Goal: Book appointment/travel/reservation

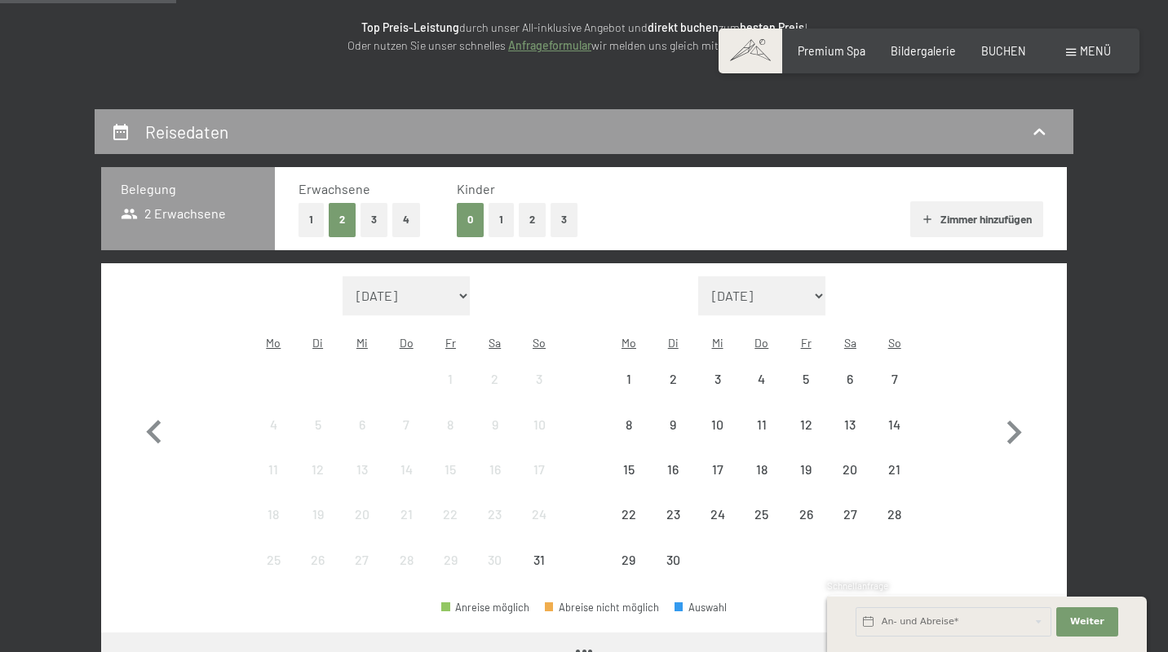
scroll to position [258, 0]
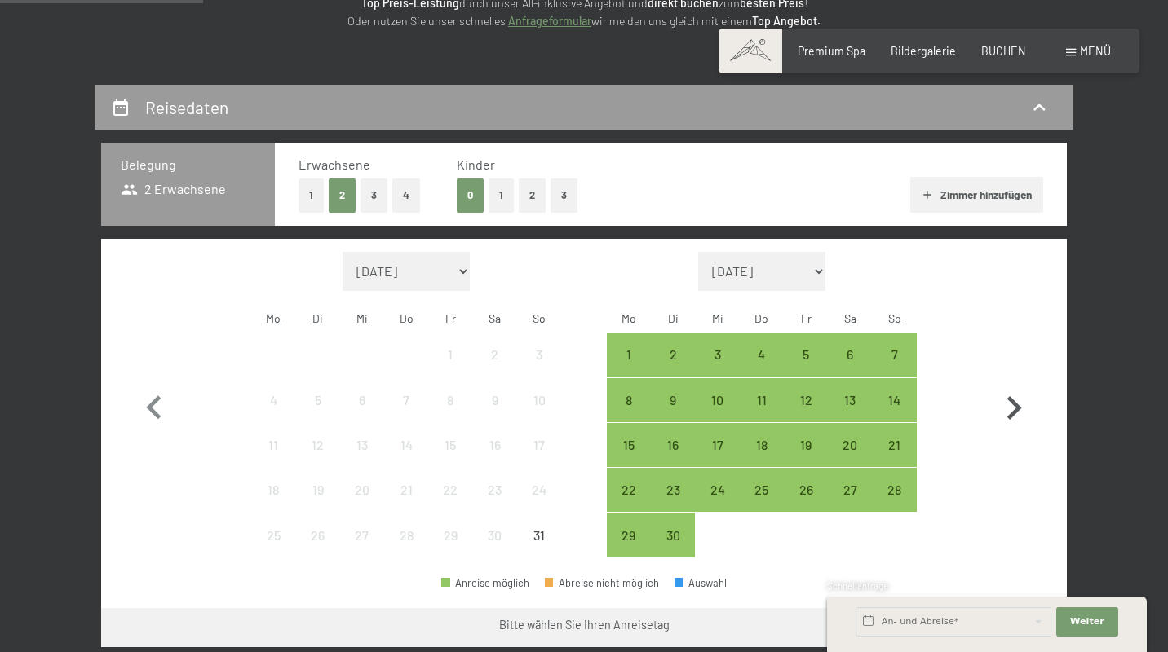
click at [1015, 403] on icon "button" at bounding box center [1013, 408] width 47 height 47
select select "[DATE]"
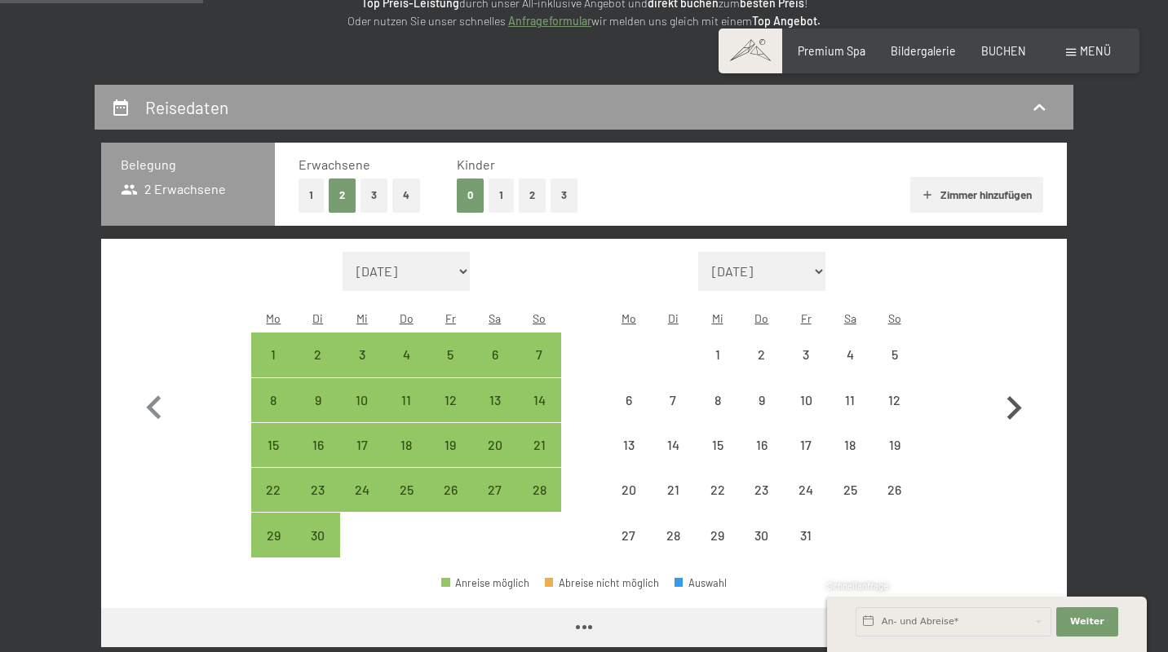
select select "[DATE]"
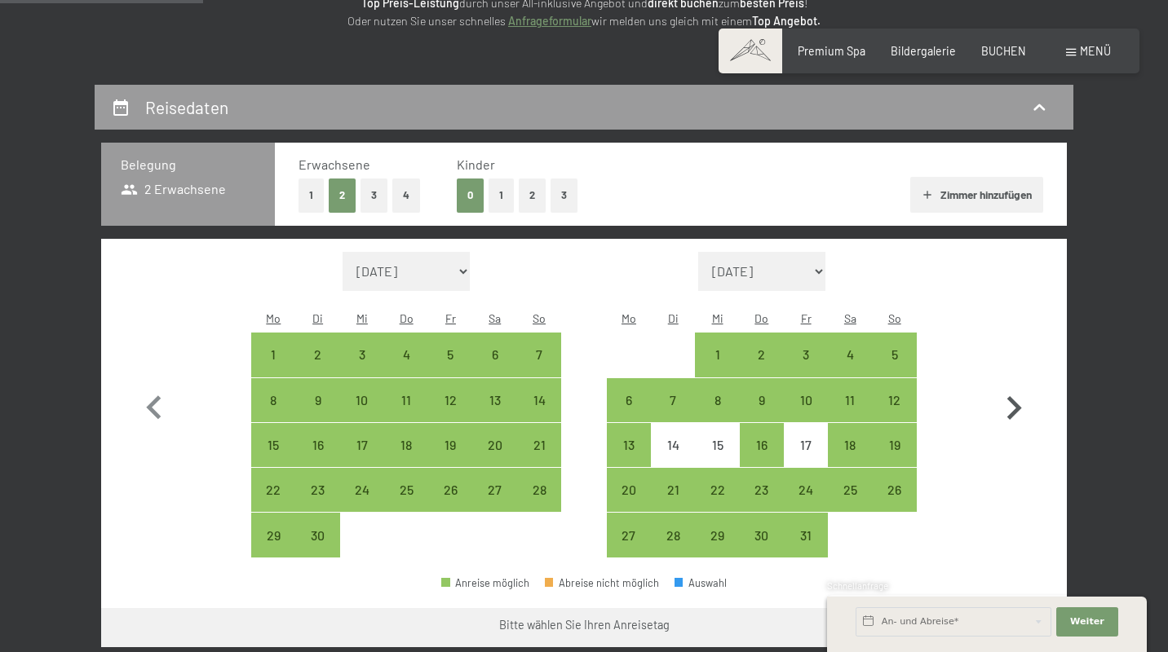
click at [1015, 403] on icon "button" at bounding box center [1013, 408] width 47 height 47
select select "[DATE]"
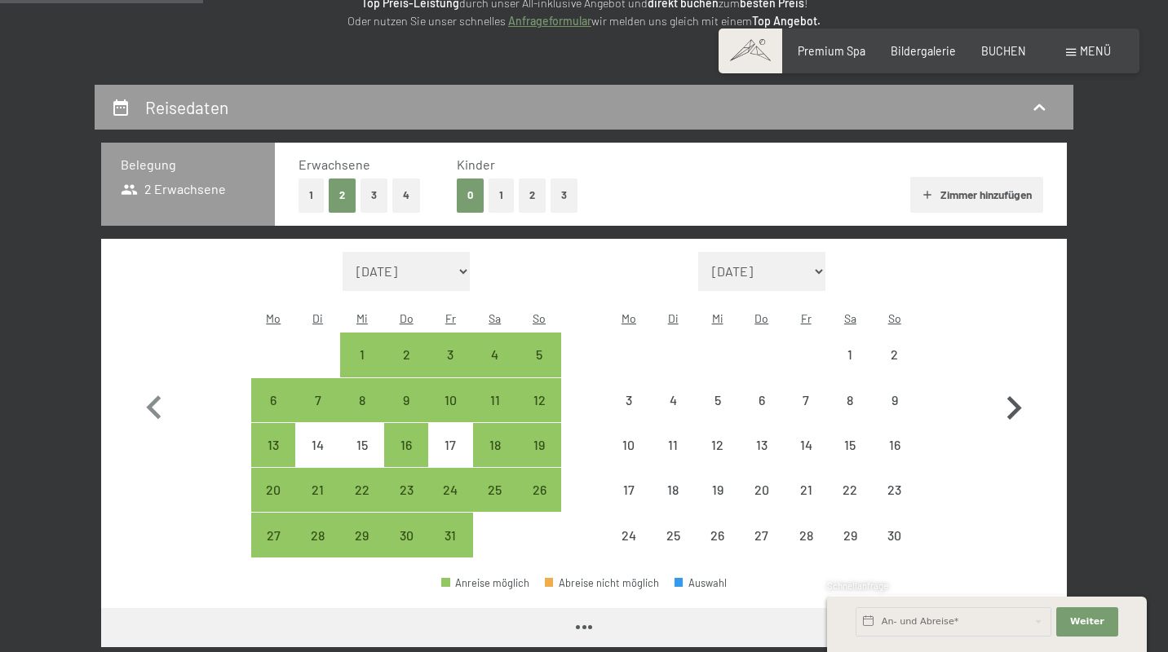
select select "[DATE]"
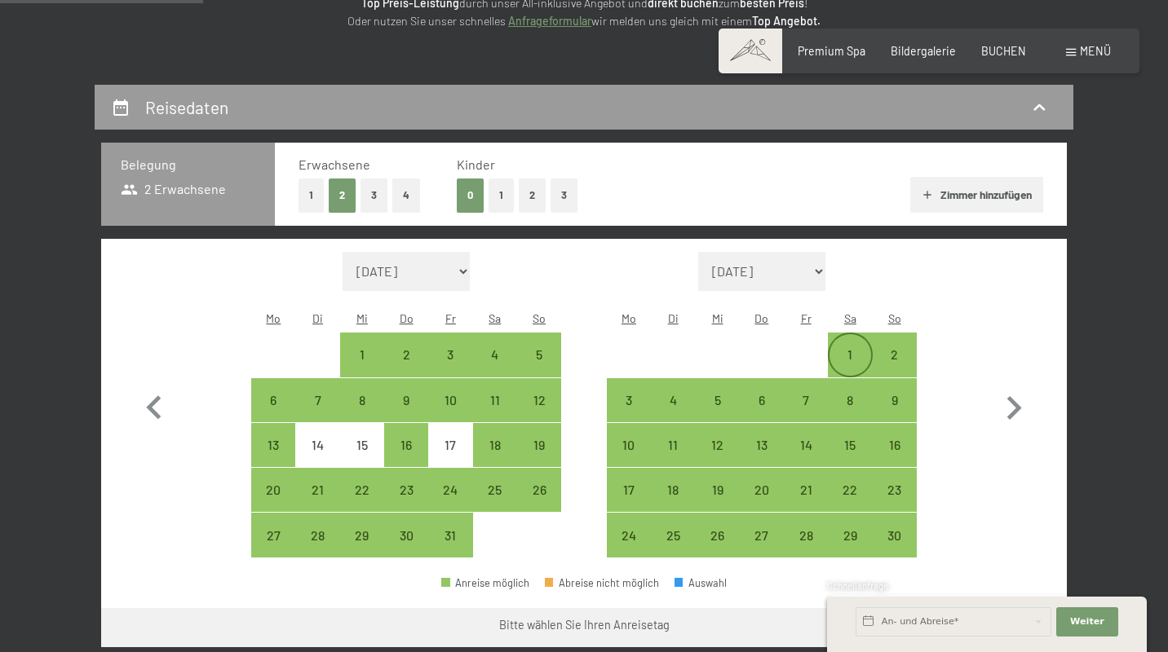
click at [850, 348] on div "1" at bounding box center [849, 368] width 41 height 41
select select "[DATE]"
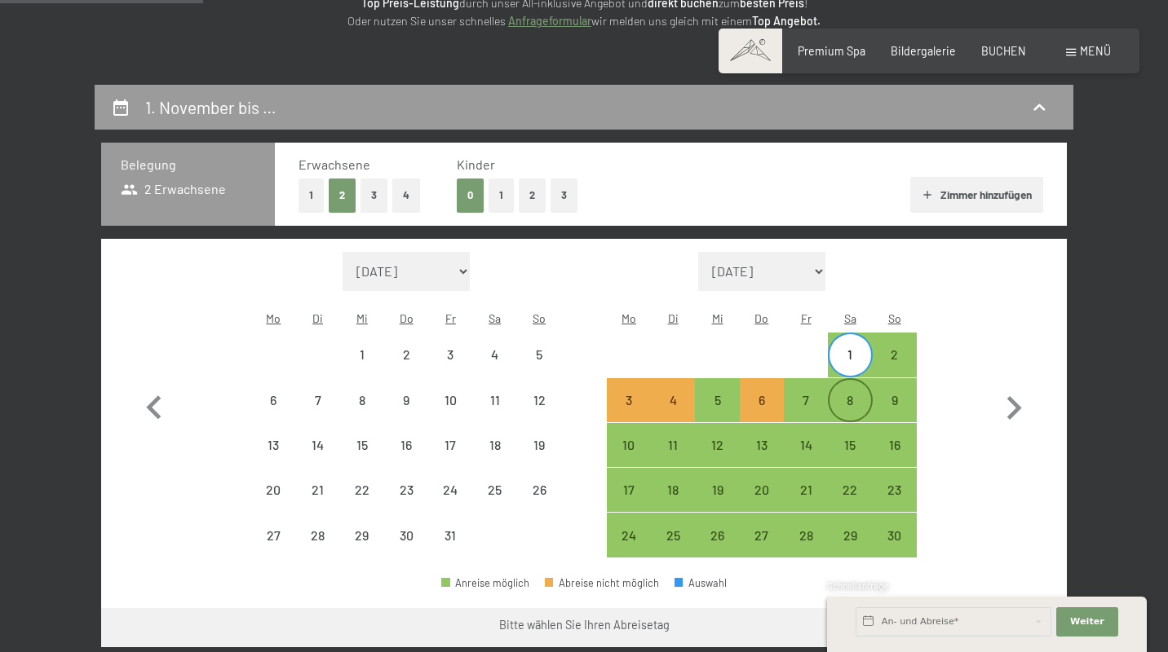
click at [847, 394] on div "8" at bounding box center [849, 414] width 41 height 41
select select "[DATE]"
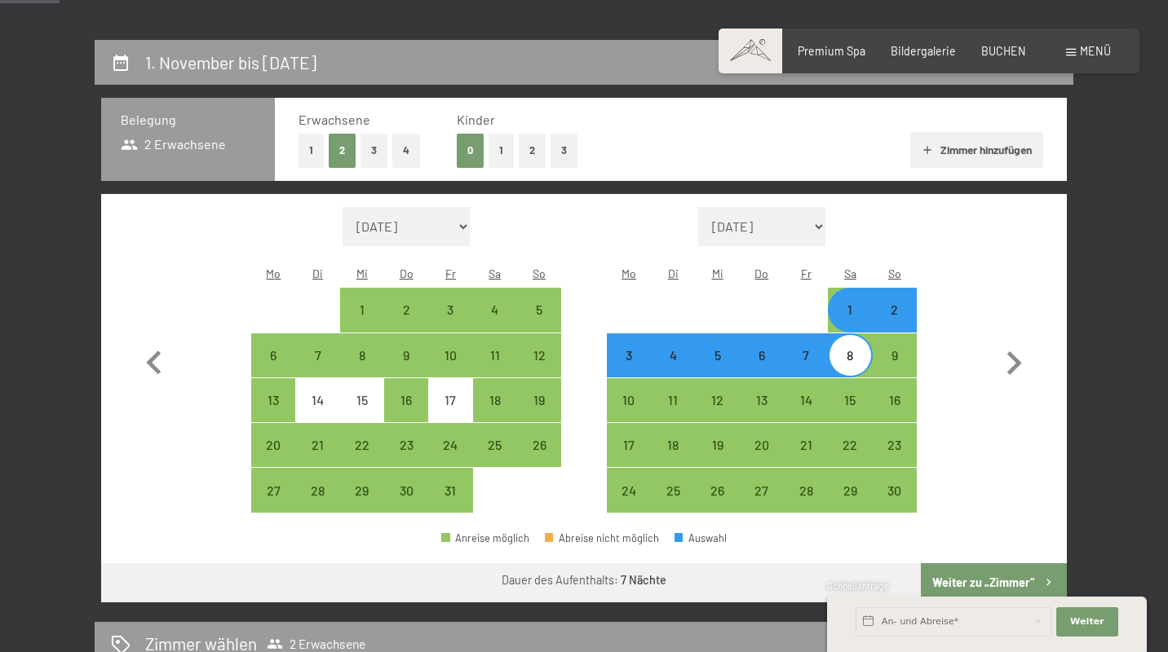
scroll to position [305, 0]
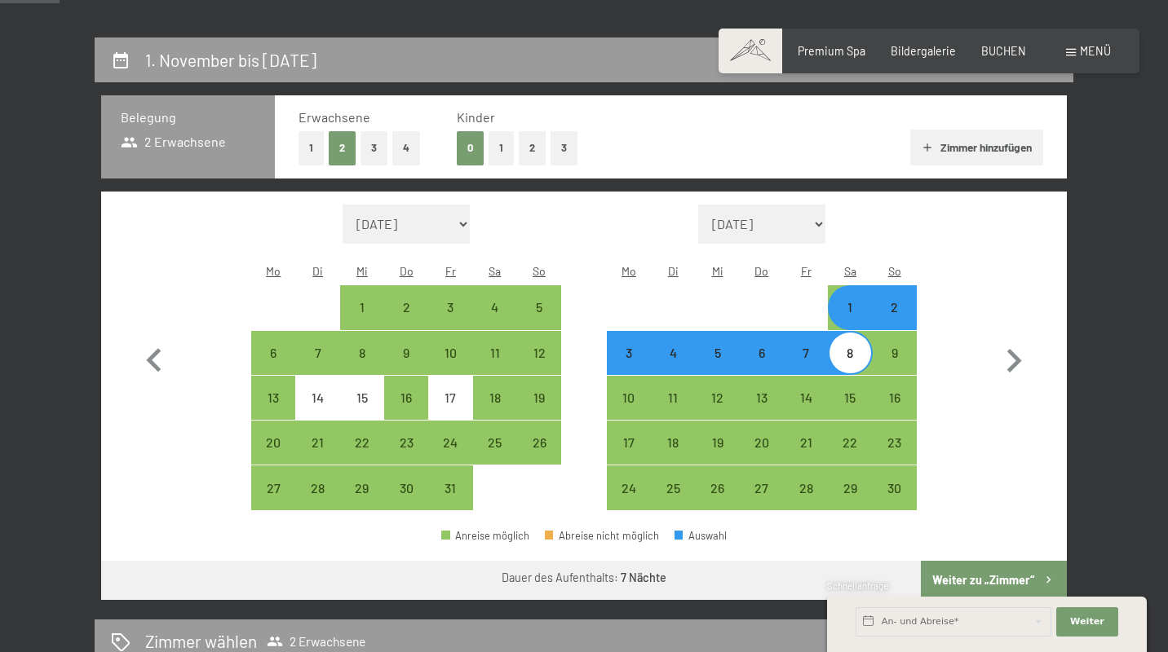
click at [533, 154] on button "2" at bounding box center [532, 147] width 27 height 33
select select "[DATE]"
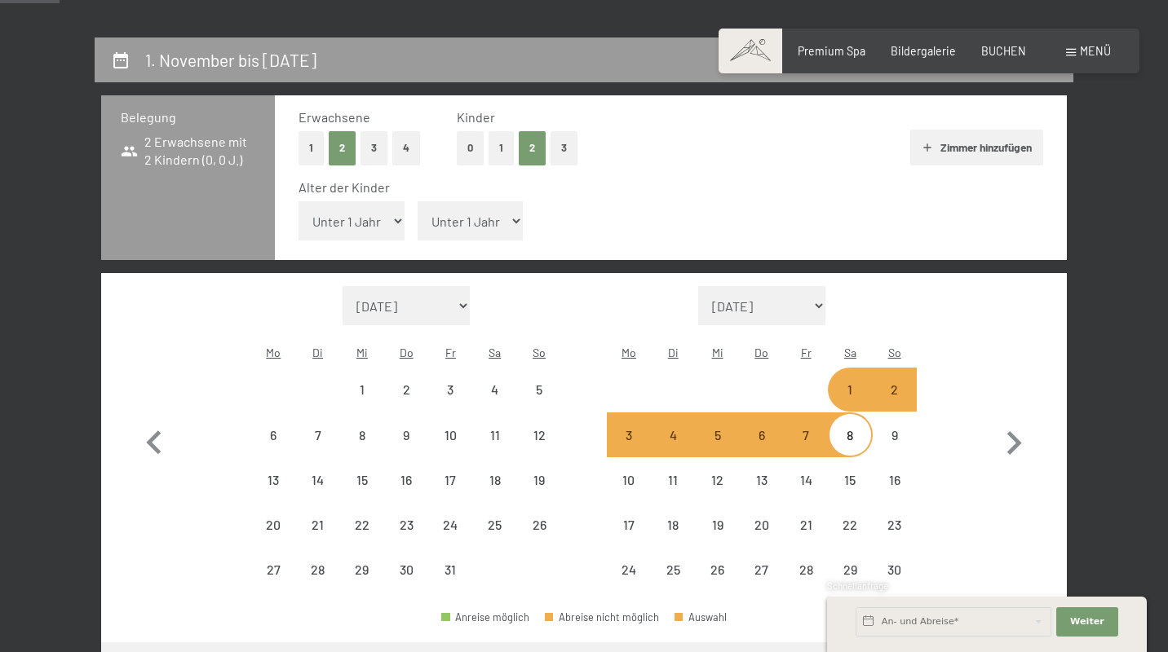
select select "[DATE]"
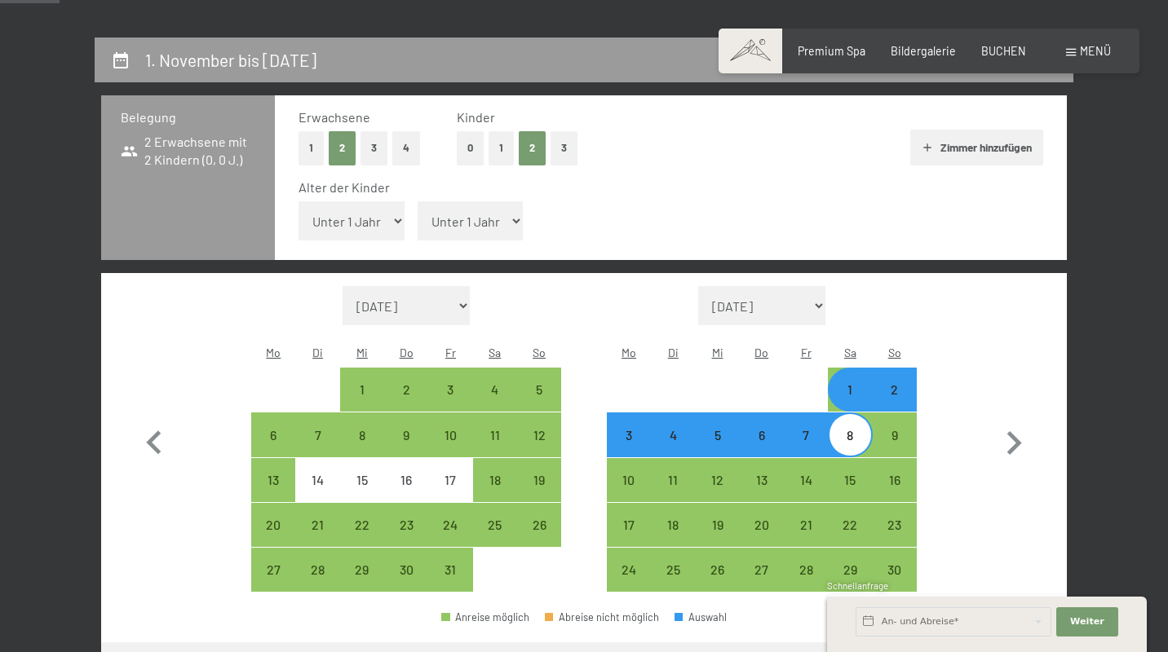
select select "10"
select select "[DATE]"
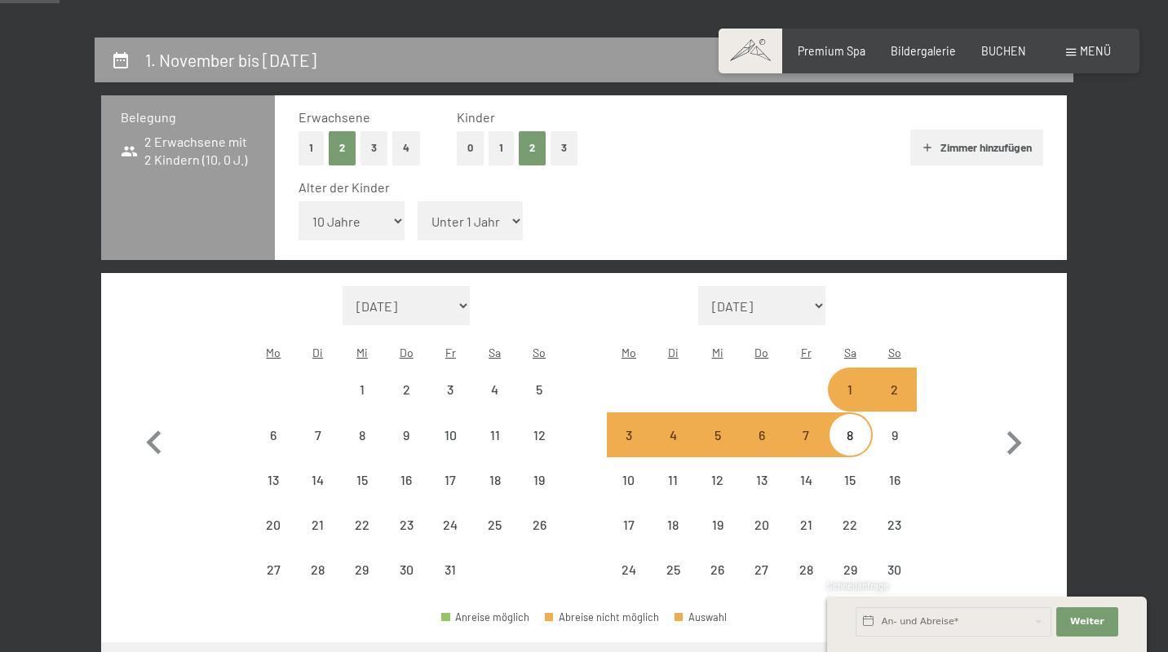
select select "[DATE]"
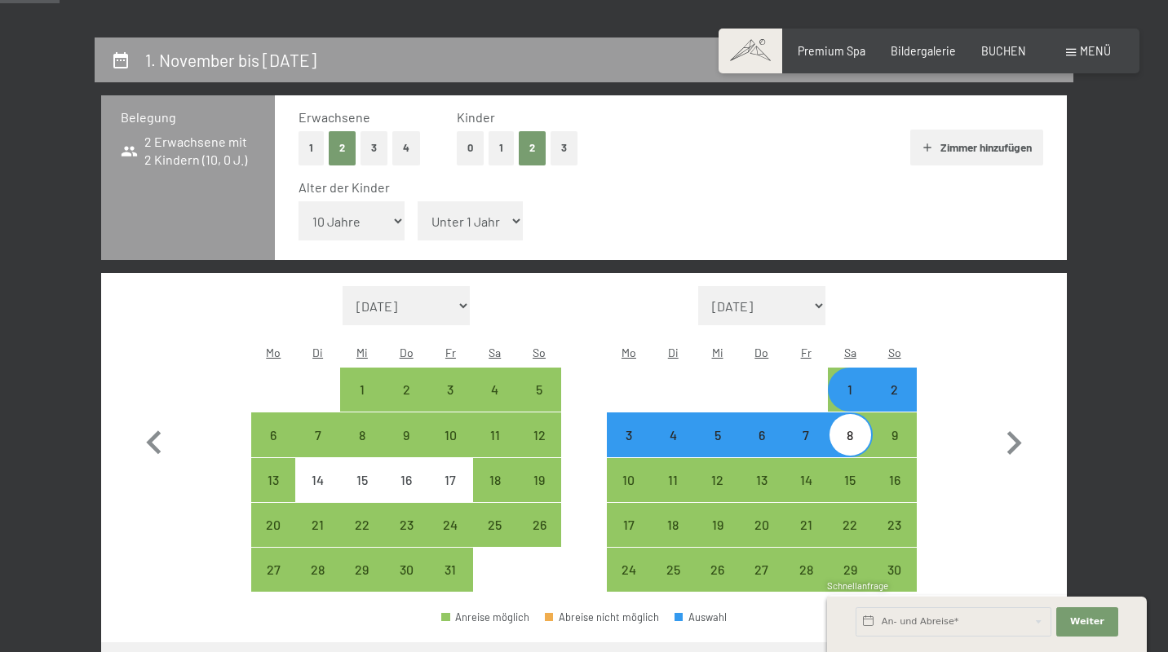
select select "7"
select select "[DATE]"
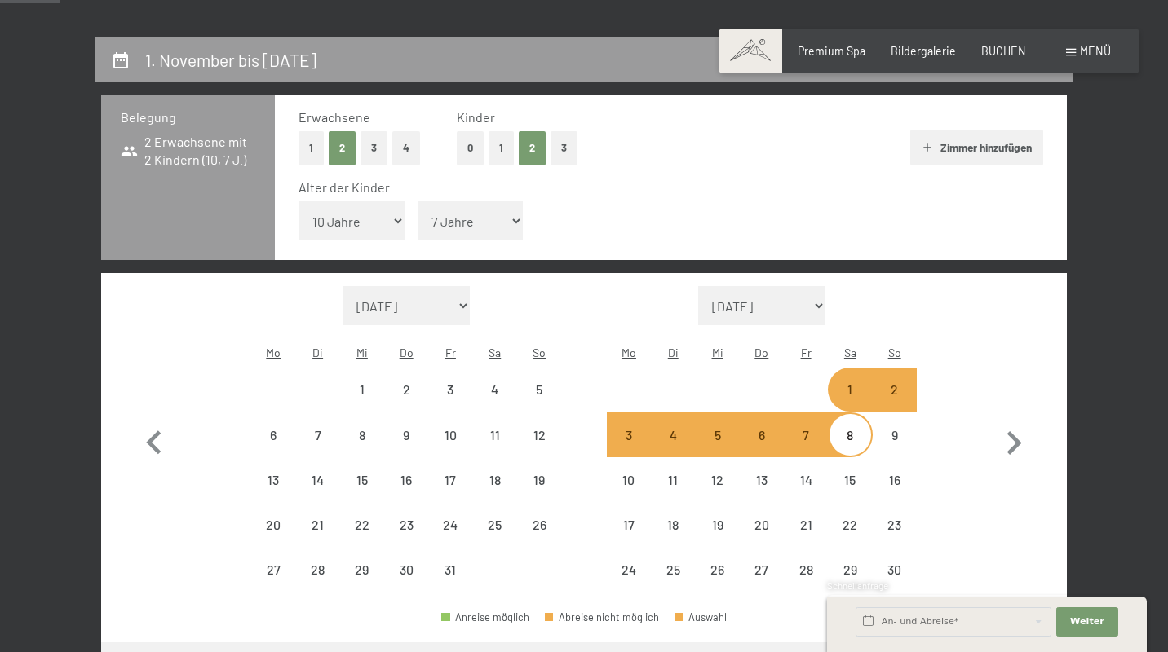
select select "[DATE]"
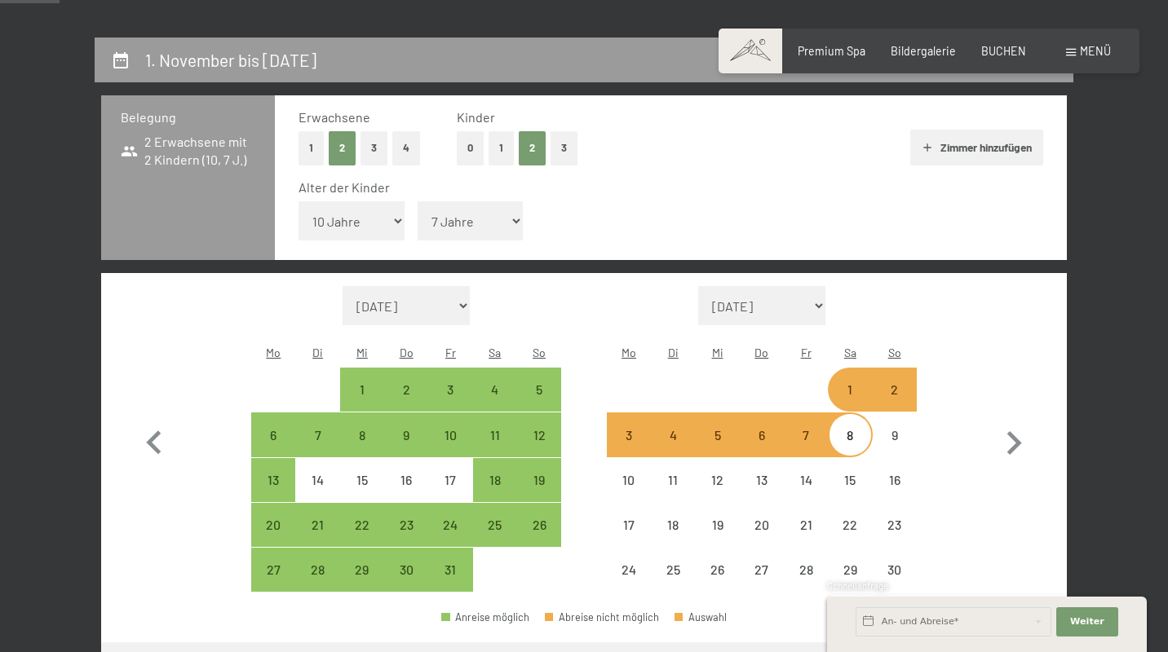
select select "[DATE]"
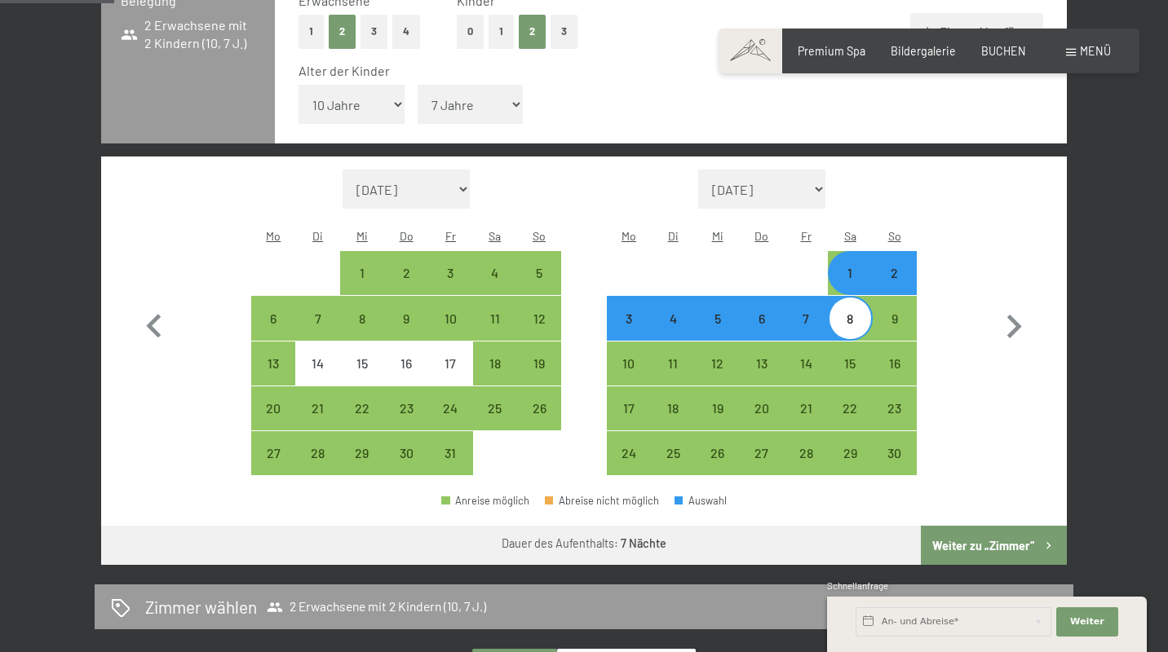
scroll to position [456, 0]
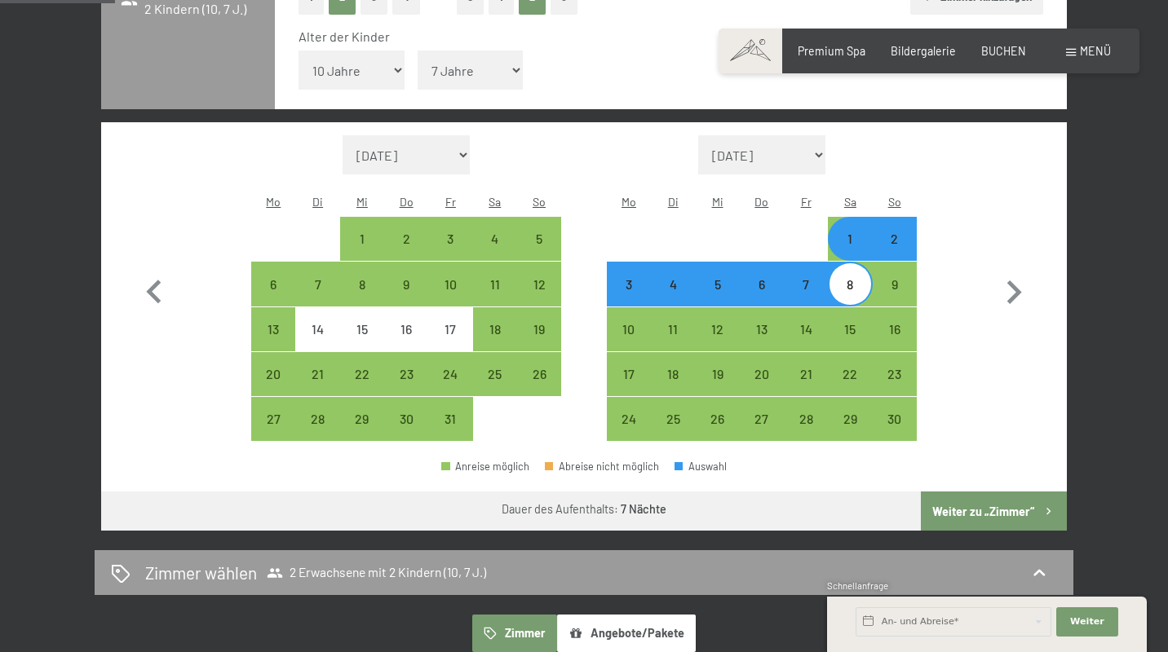
click at [975, 492] on button "Weiter zu „Zimmer“" at bounding box center [994, 511] width 146 height 39
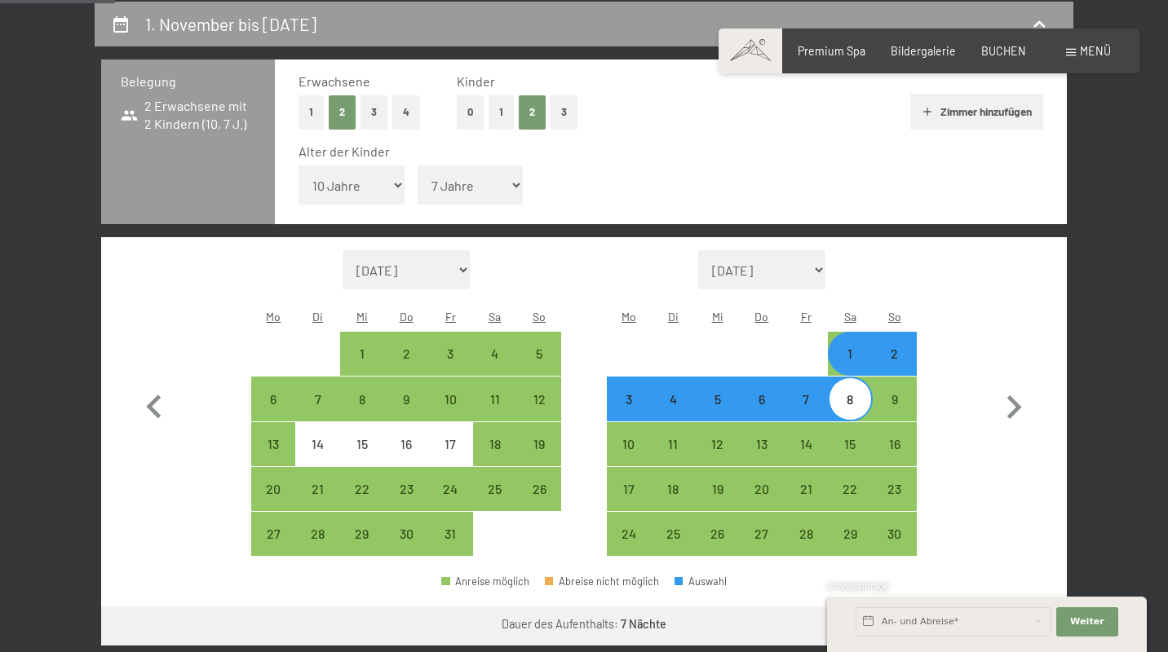
select select "[DATE]"
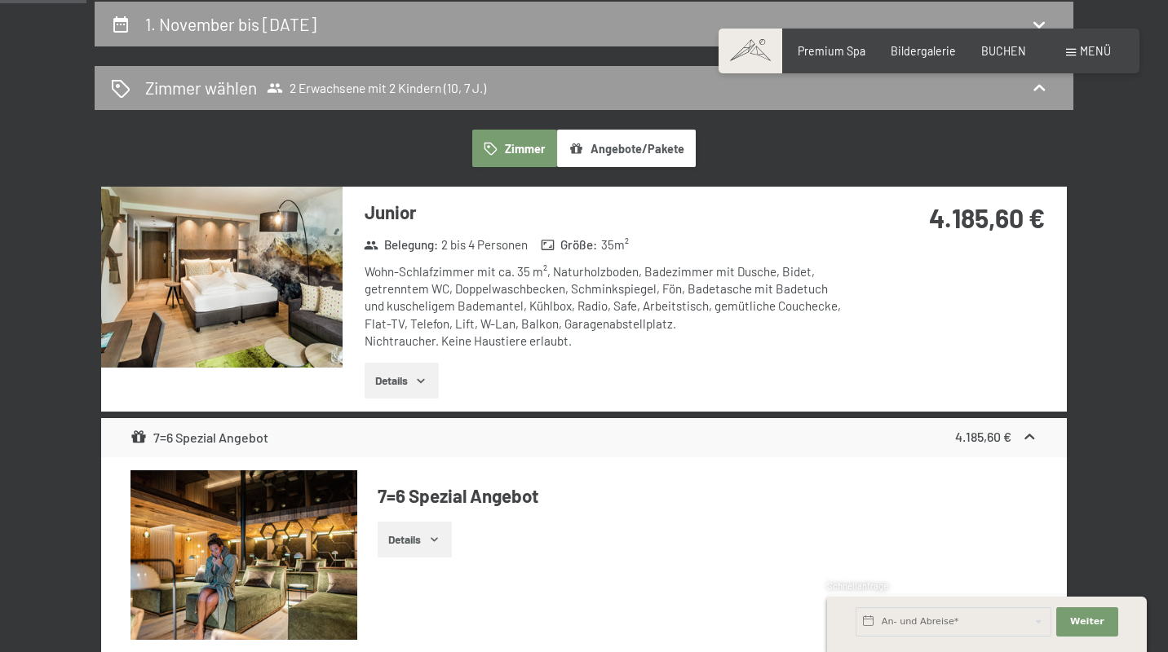
click at [401, 371] on button "Details" at bounding box center [402, 381] width 74 height 36
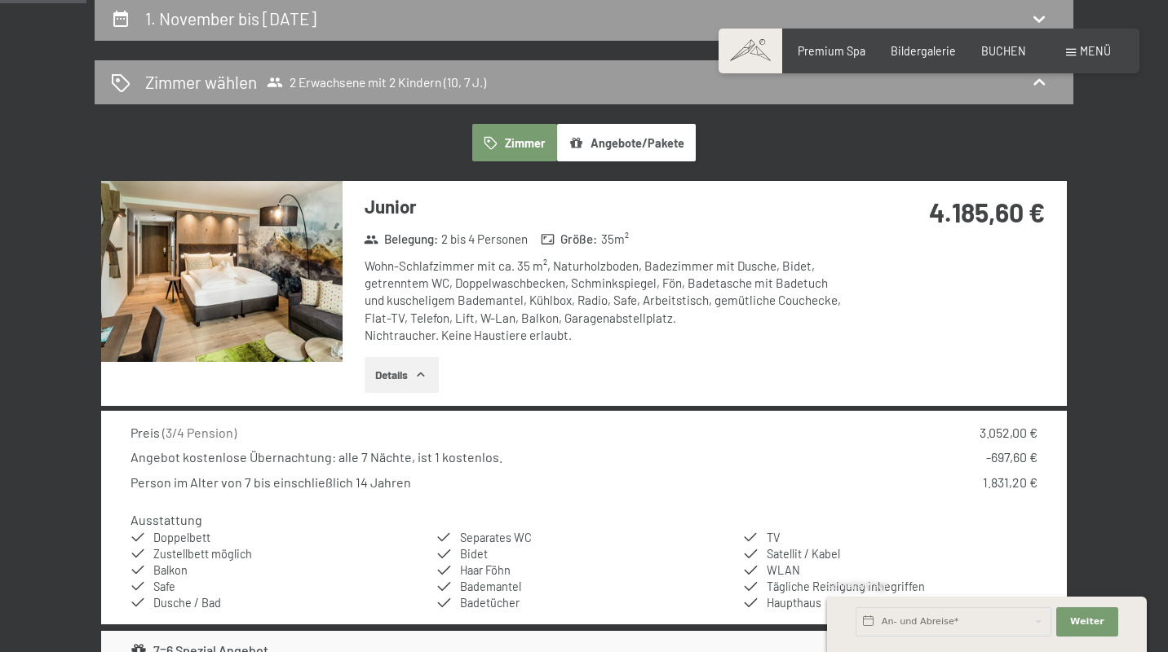
scroll to position [351, 0]
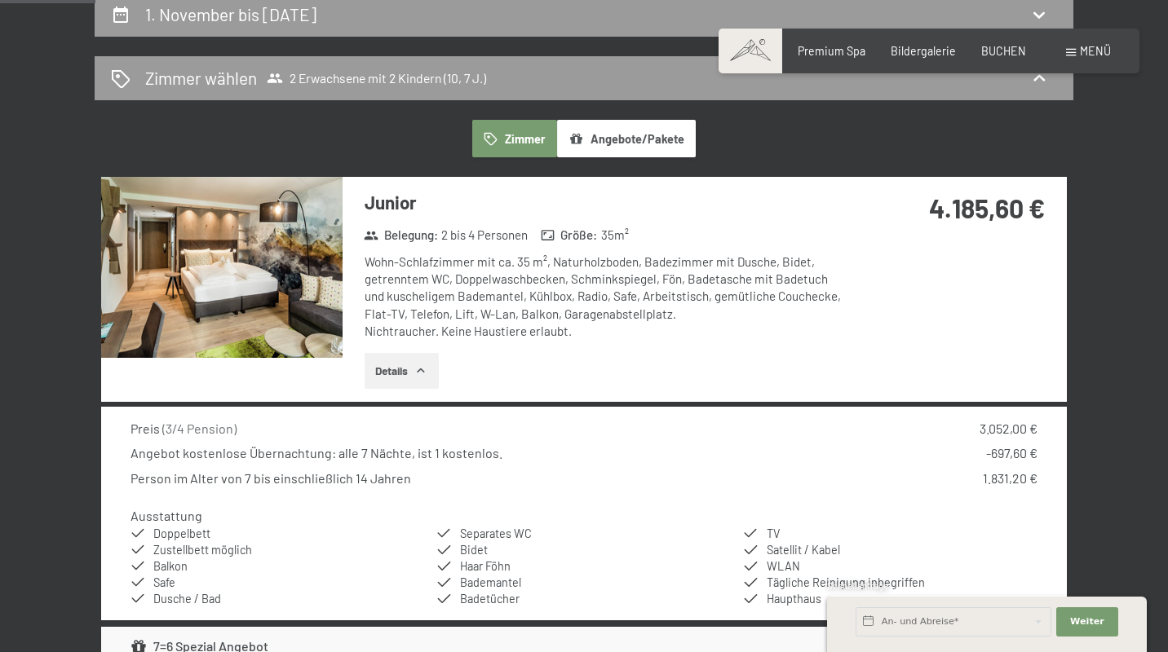
click at [401, 371] on button "Details" at bounding box center [402, 371] width 74 height 36
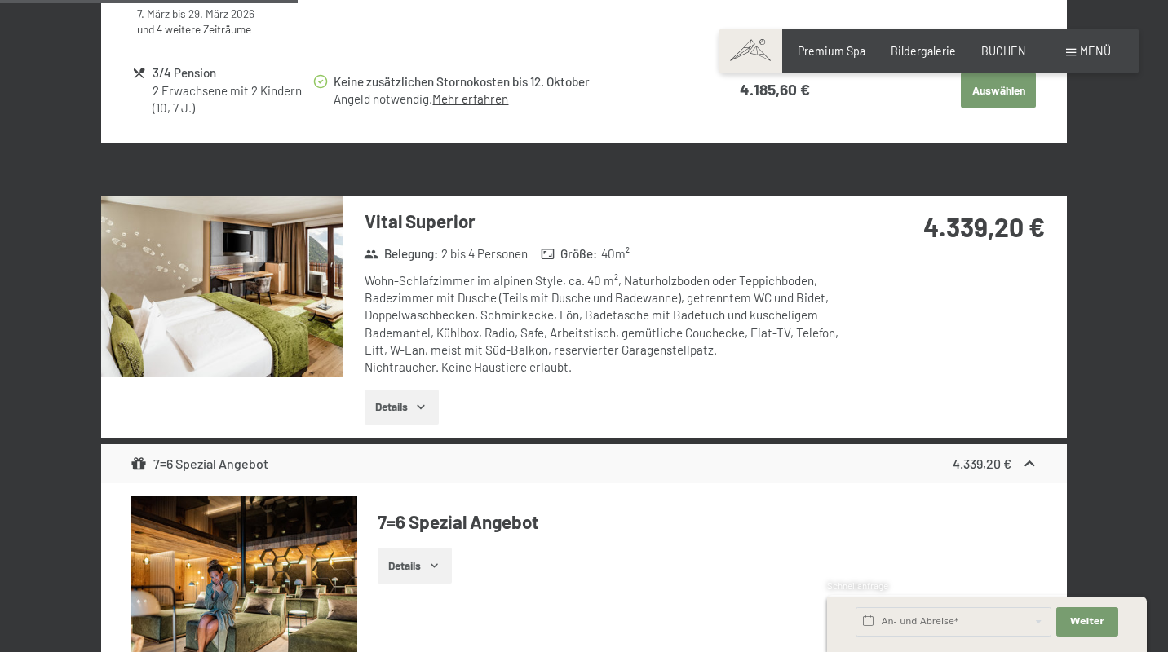
scroll to position [1055, 0]
click at [427, 403] on icon "button" at bounding box center [420, 406] width 13 height 13
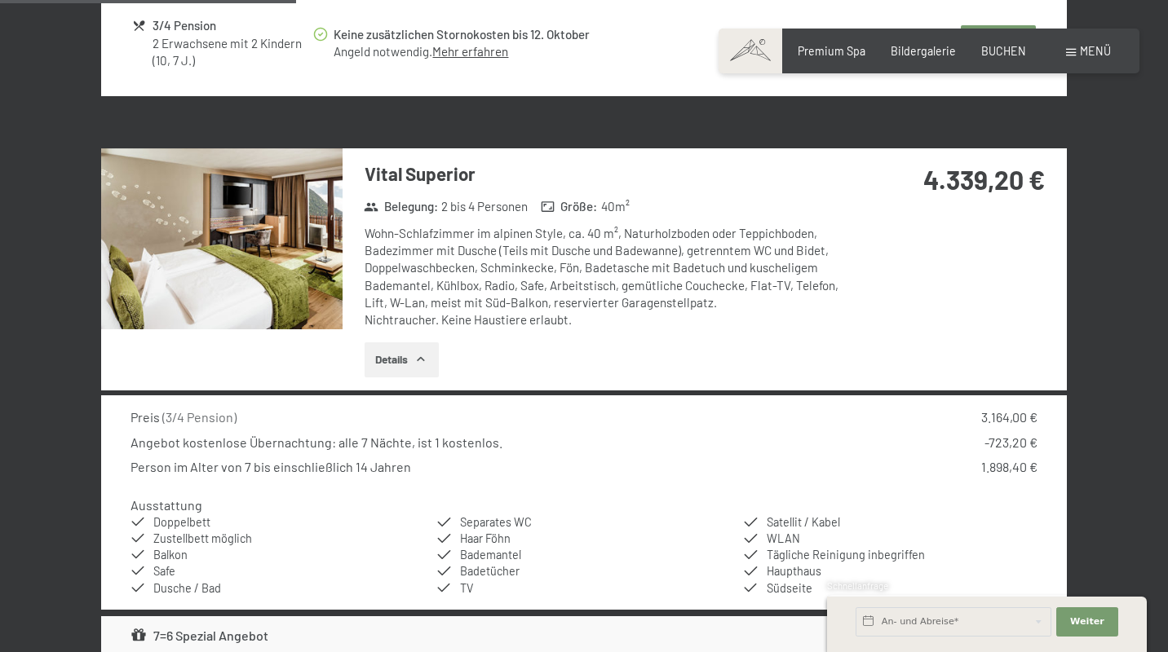
scroll to position [1100, 0]
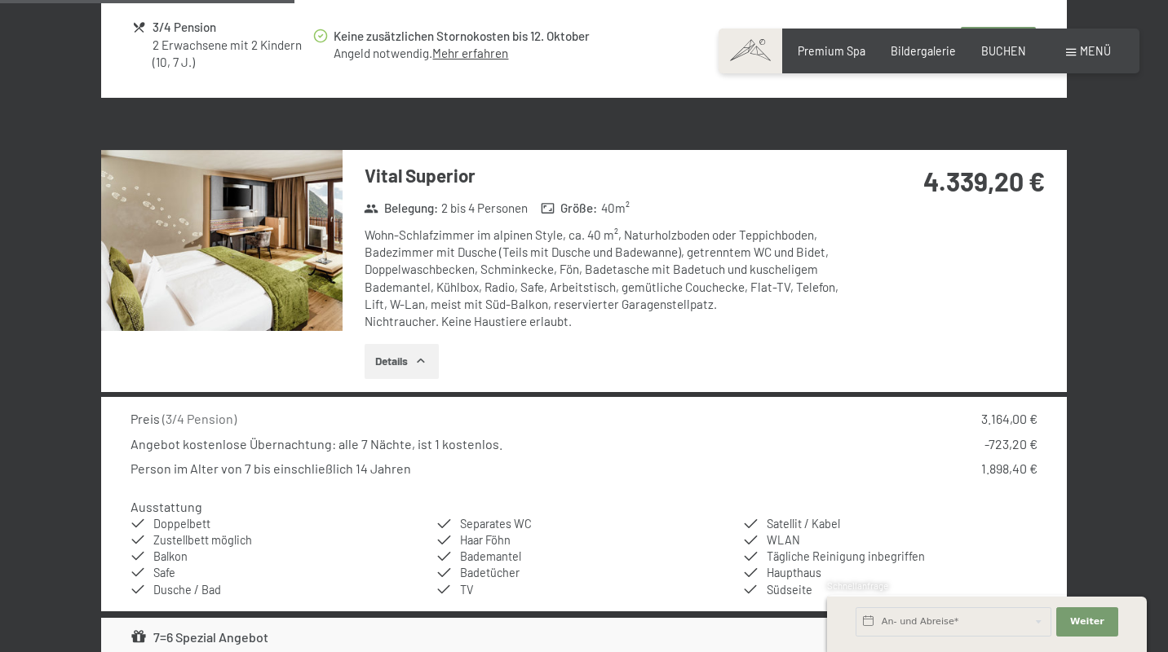
click at [297, 245] on img at bounding box center [221, 240] width 241 height 181
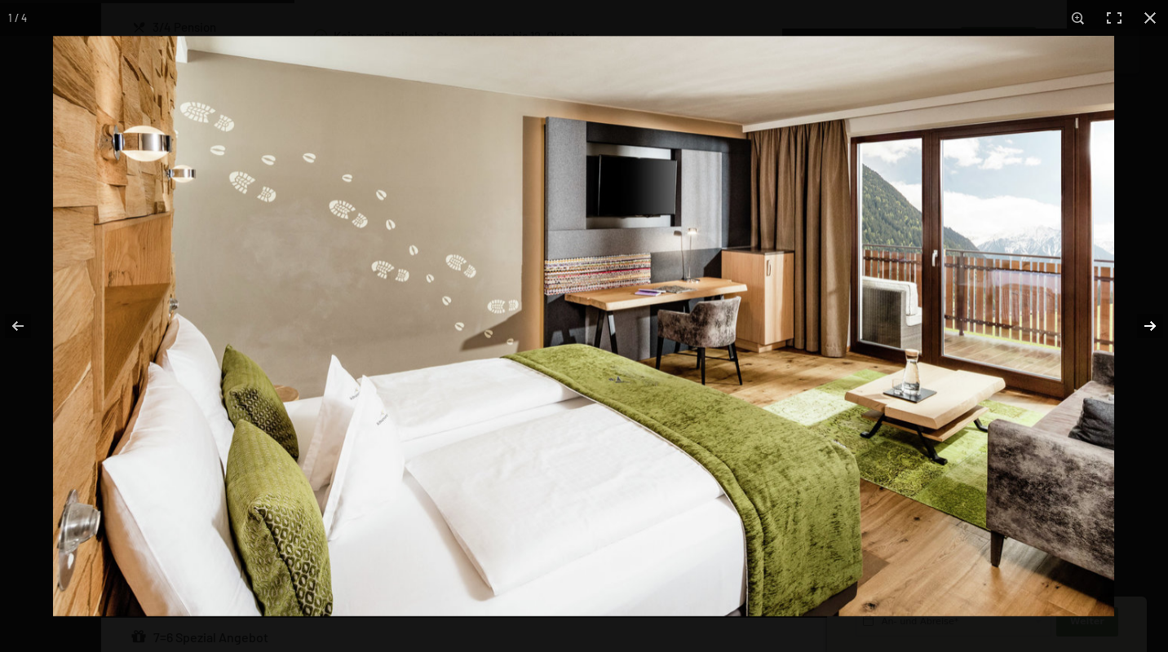
click at [1150, 320] on button "button" at bounding box center [1139, 326] width 57 height 82
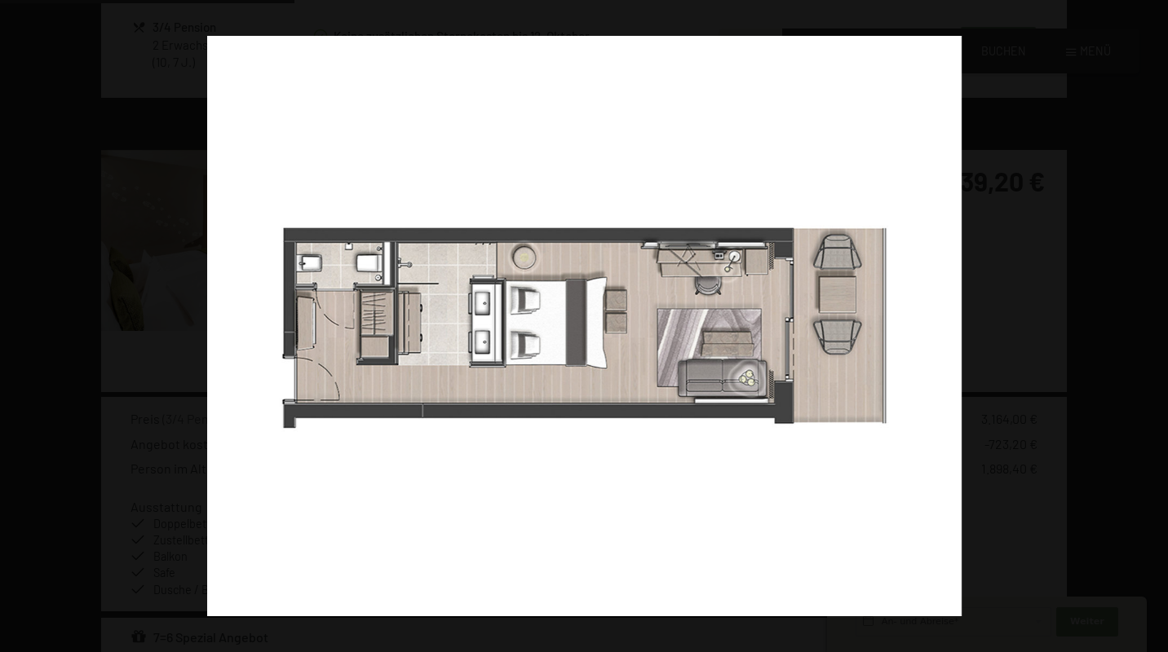
click at [1150, 320] on button "button" at bounding box center [1139, 326] width 57 height 82
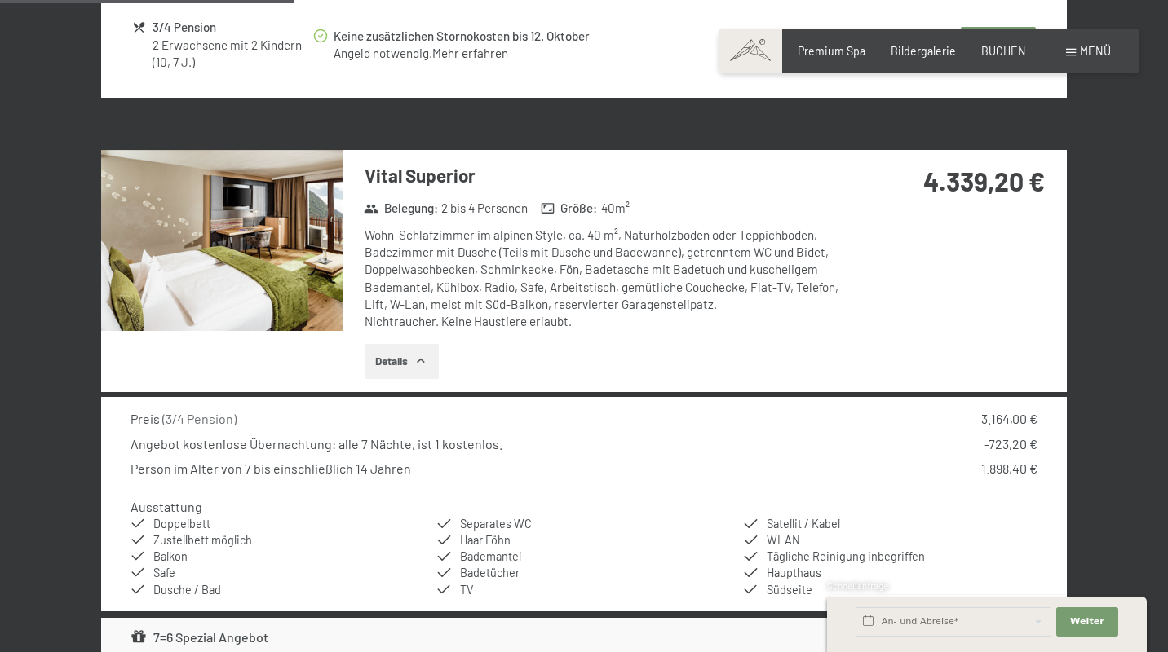
click at [0, 0] on button "button" at bounding box center [0, 0] width 0 height 0
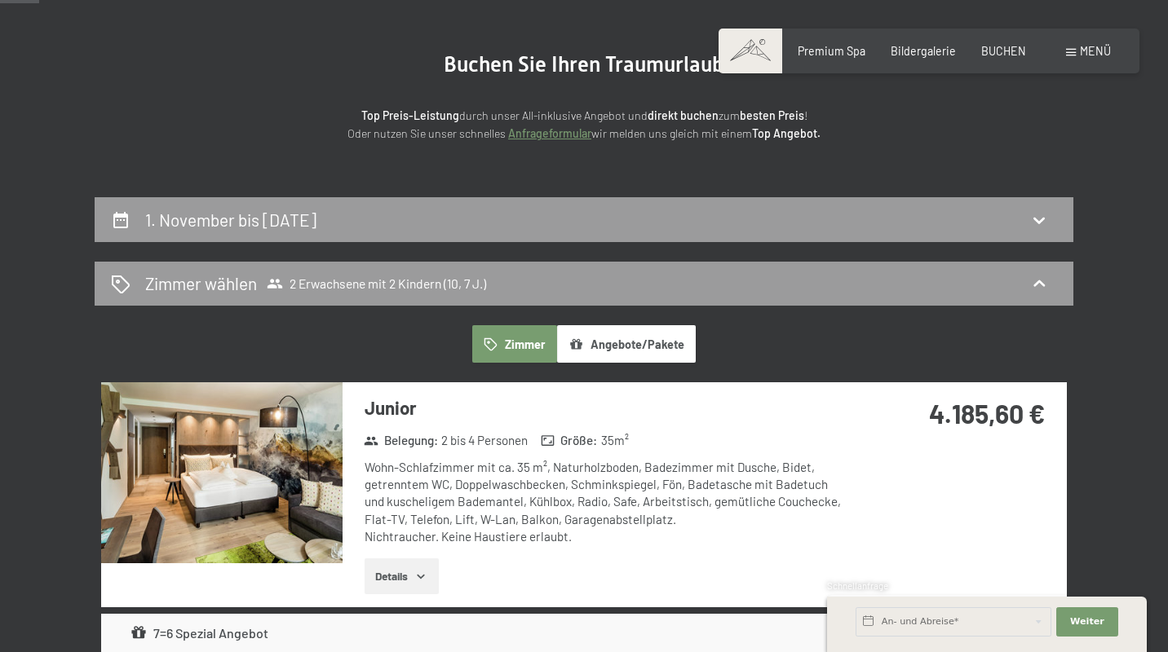
scroll to position [146, 0]
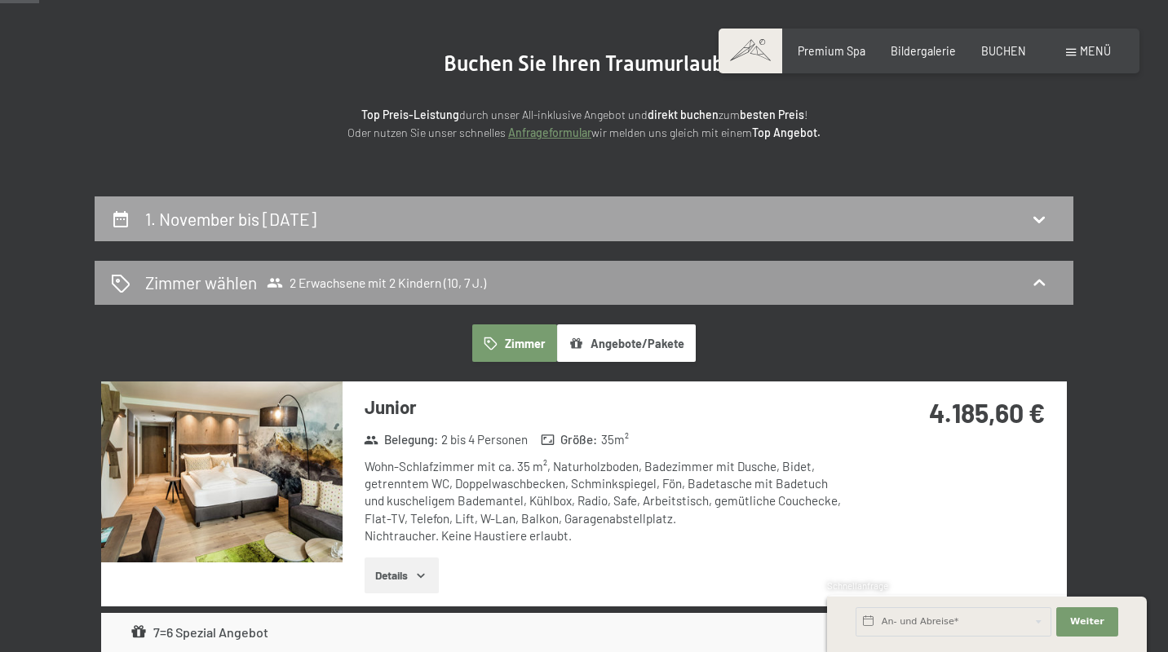
click at [515, 224] on div "1. November bis [DATE]" at bounding box center [584, 219] width 946 height 24
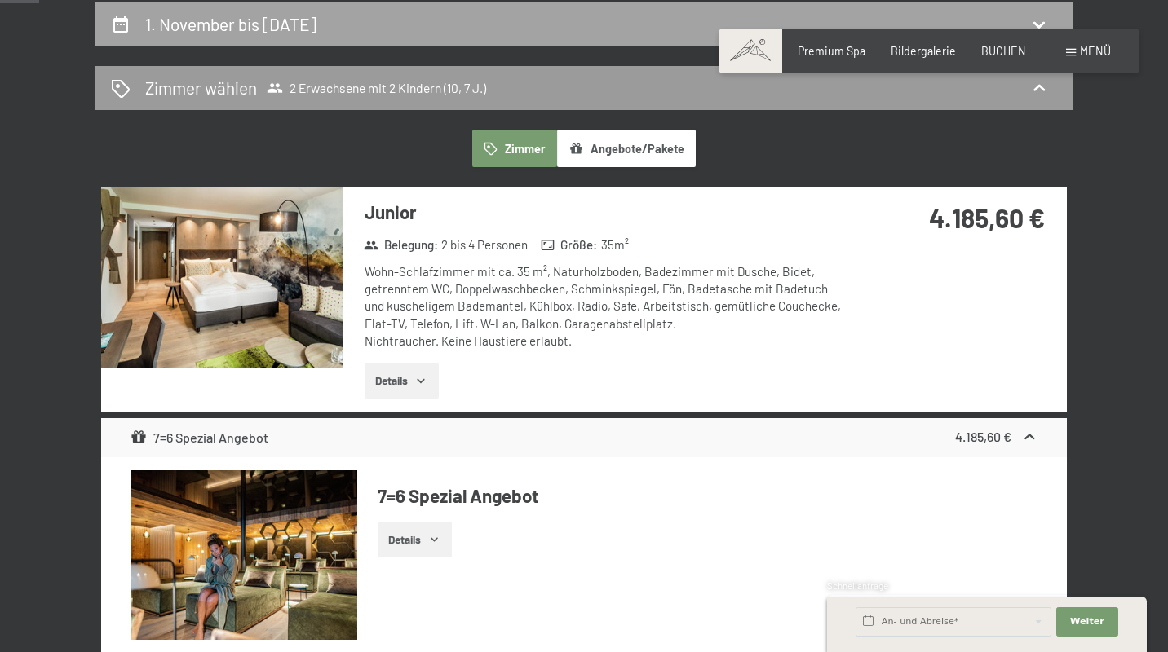
select select "10"
select select "7"
select select "[DATE]"
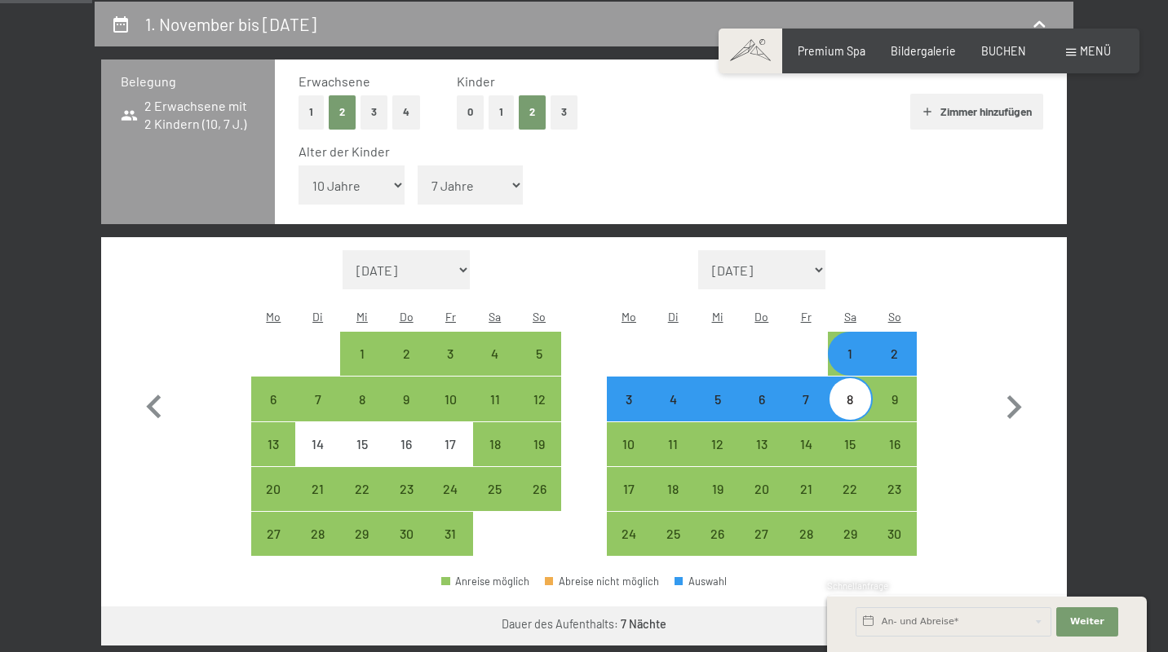
click at [896, 347] on div "2" at bounding box center [894, 367] width 41 height 41
select select "[DATE]"
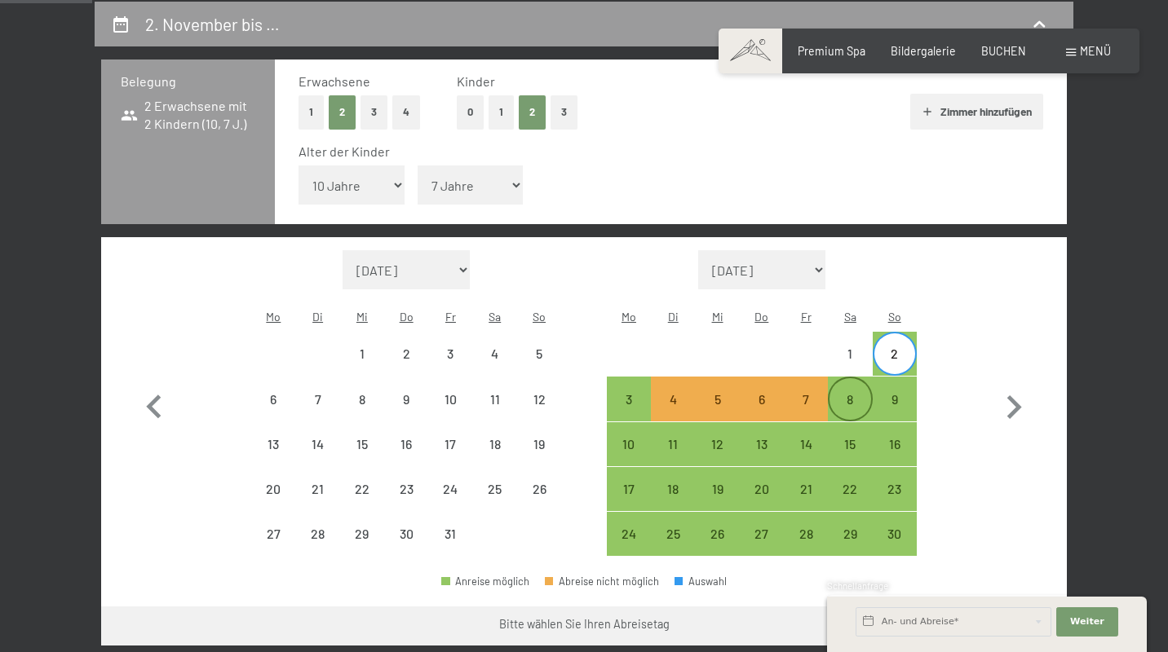
click at [852, 393] on div "8" at bounding box center [849, 413] width 41 height 41
select select "[DATE]"
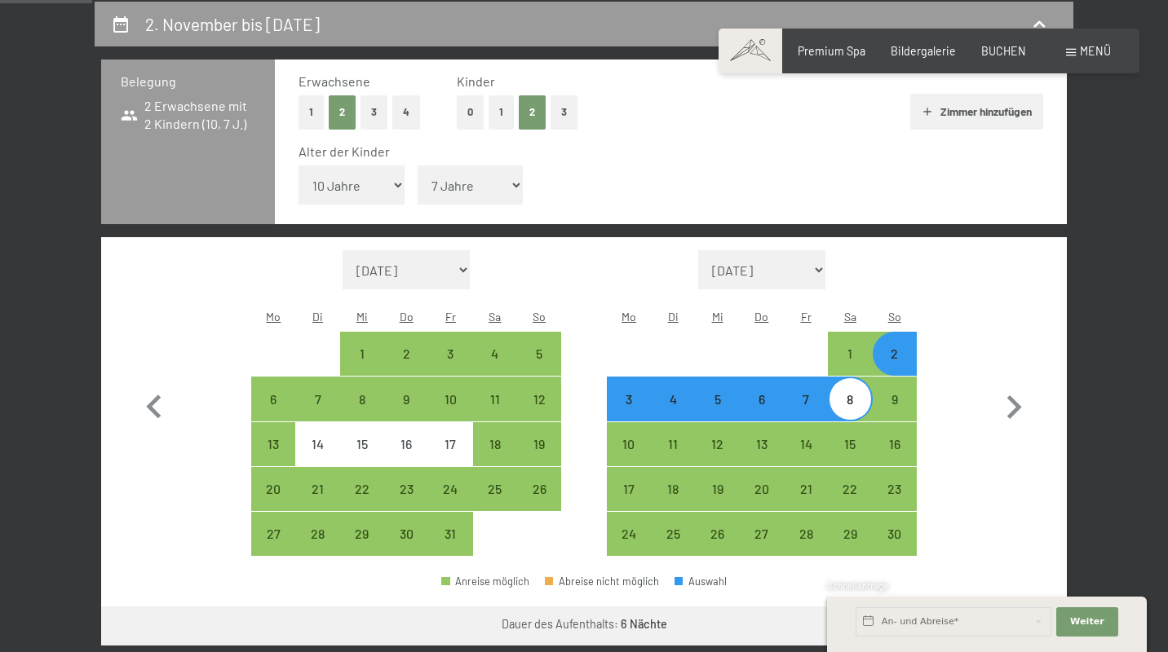
click at [1008, 587] on div "Schnellanfrage" at bounding box center [987, 587] width 320 height 15
click at [993, 607] on button "Weiter zu „Zimmer“" at bounding box center [994, 626] width 146 height 39
select select "[DATE]"
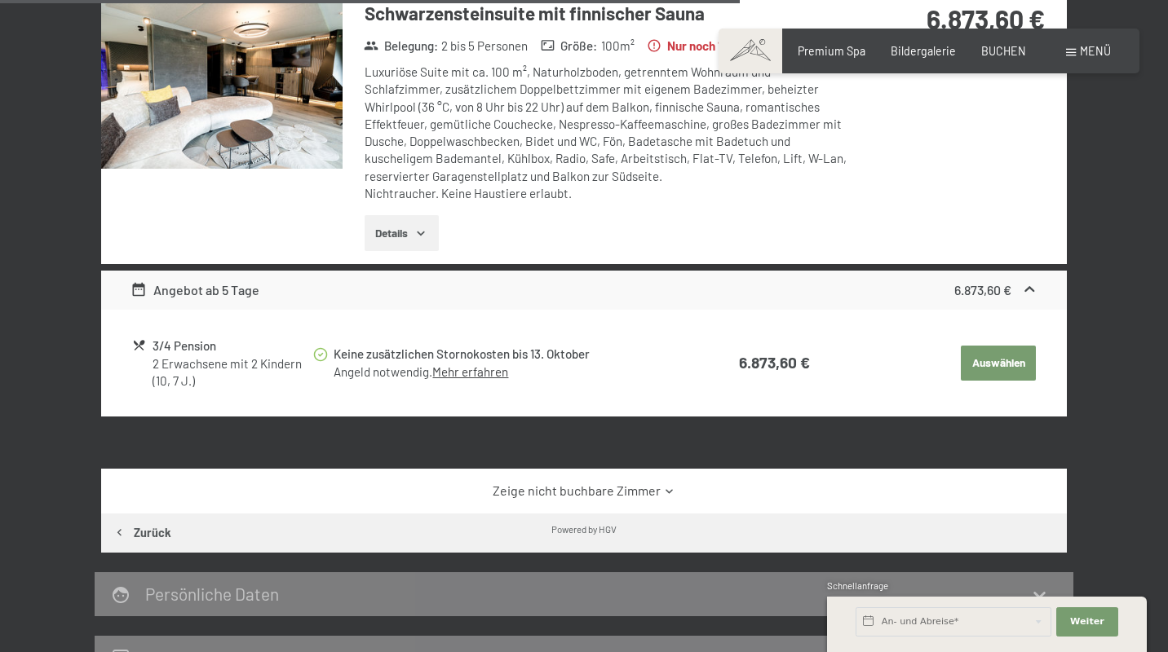
scroll to position [1900, 0]
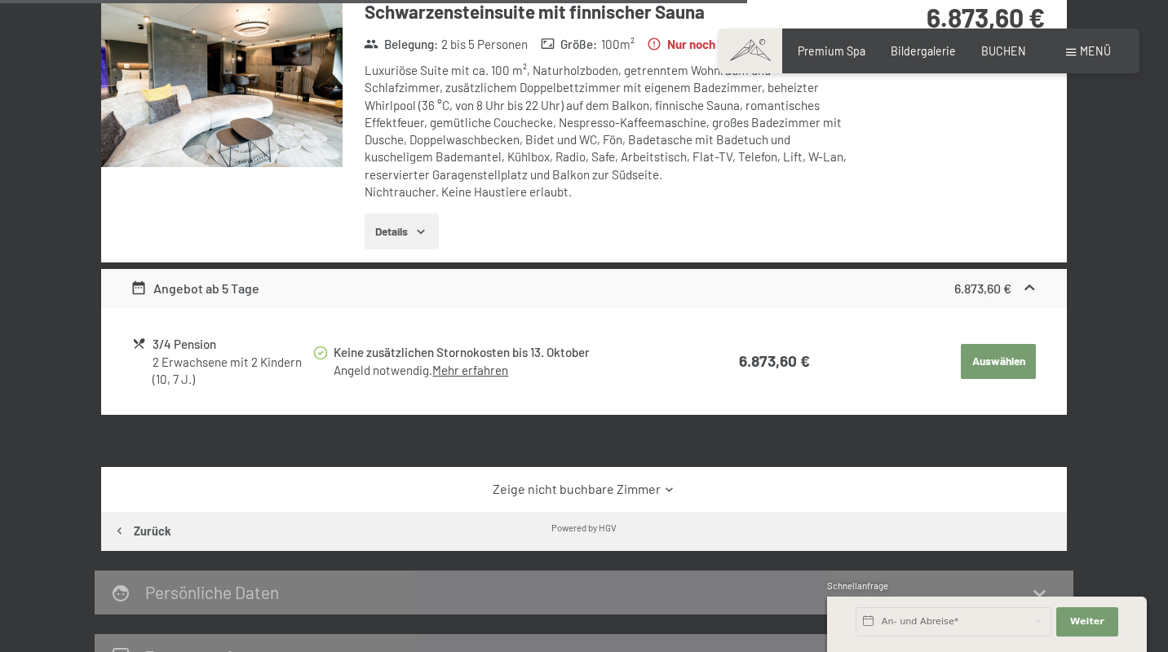
click at [627, 480] on link "Zeige nicht buchbare Zimmer" at bounding box center [584, 489] width 908 height 18
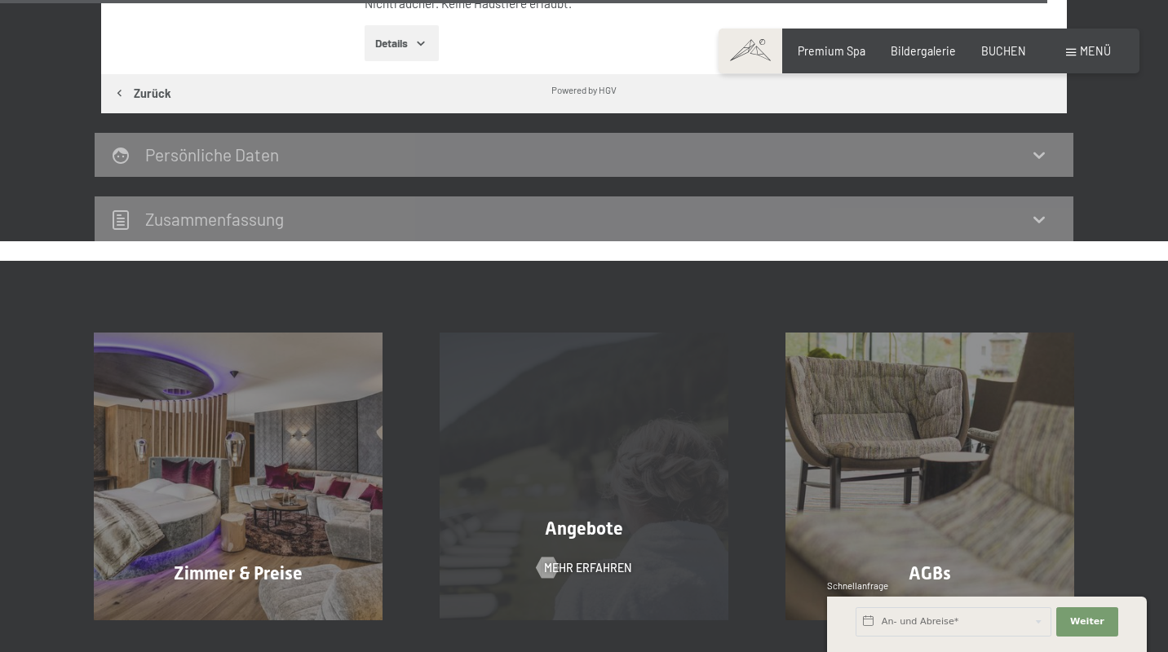
scroll to position [5097, 0]
